Goal: Transaction & Acquisition: Purchase product/service

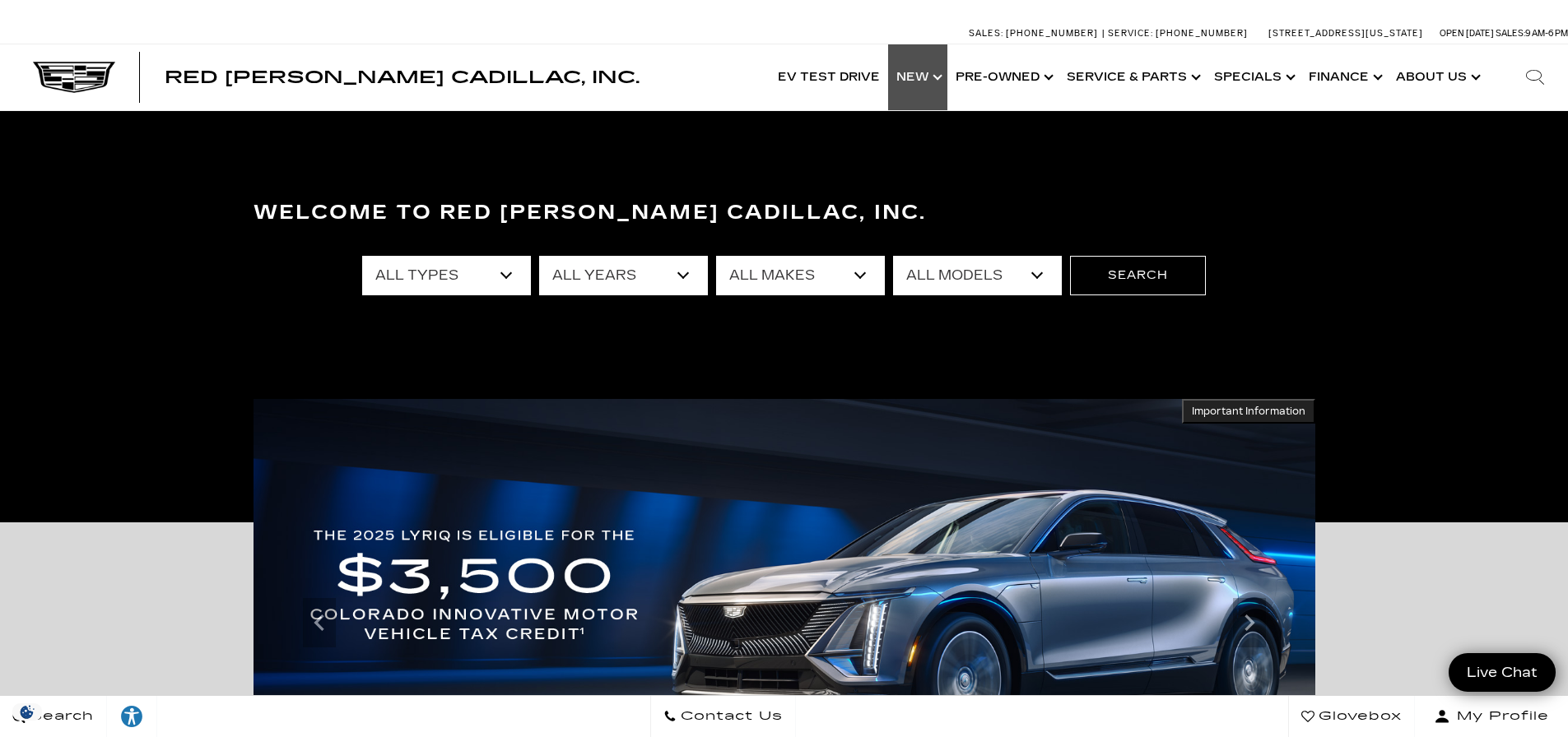
click at [935, 70] on link "Show New" at bounding box center [918, 77] width 59 height 66
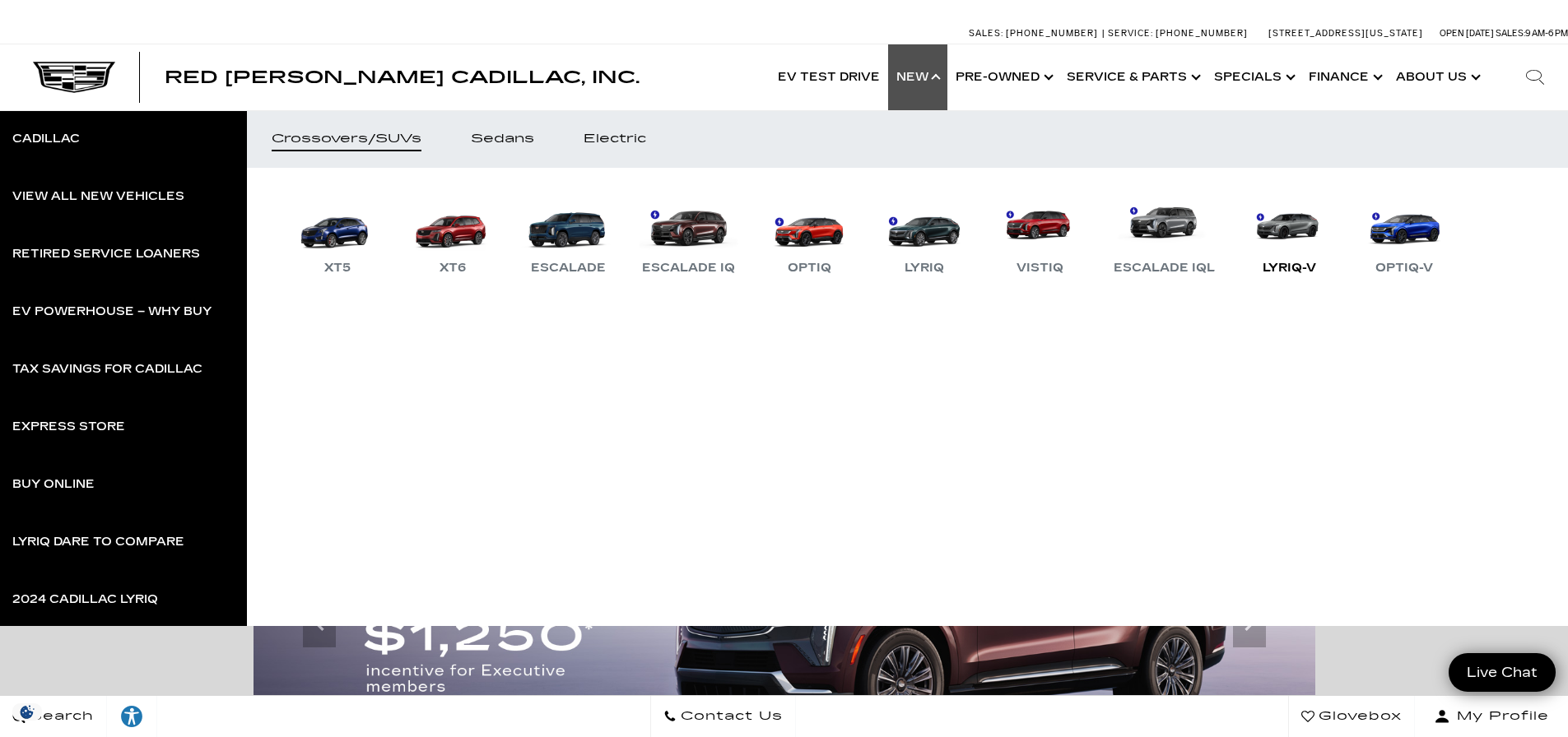
click at [1284, 230] on link "LYRIQ-V" at bounding box center [1289, 235] width 99 height 85
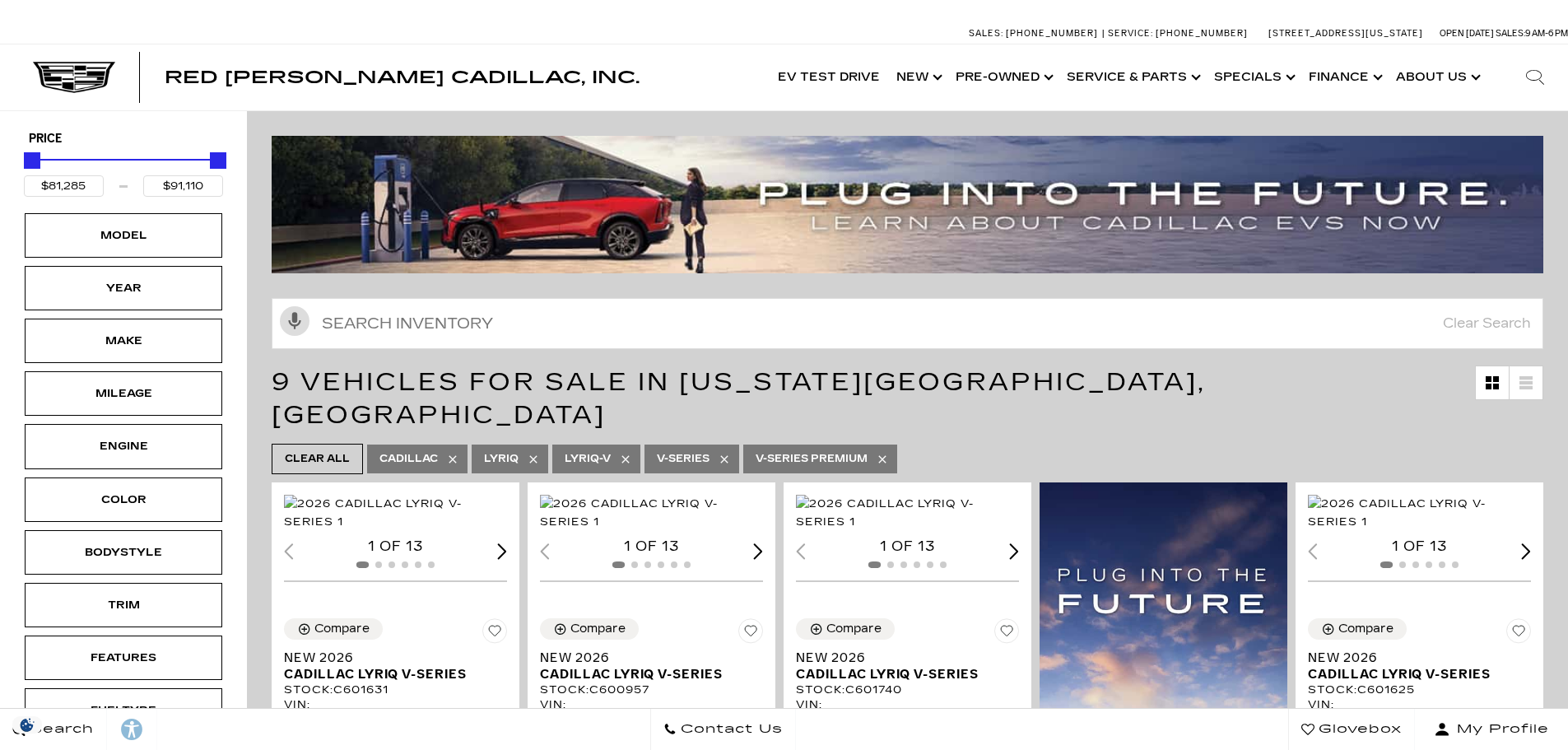
click at [645, 495] on img "1 / 2" at bounding box center [653, 513] width 225 height 37
